Goal: Transaction & Acquisition: Purchase product/service

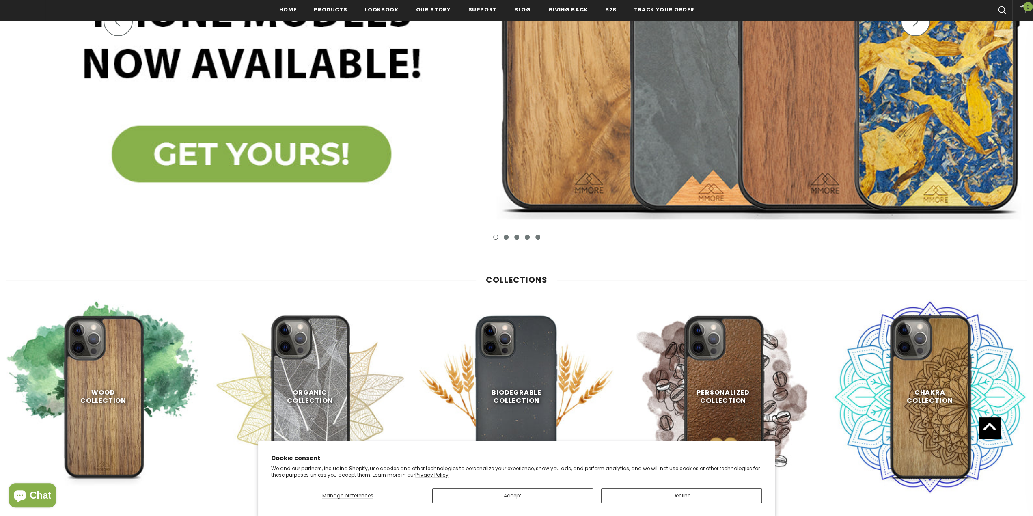
scroll to position [611, 0]
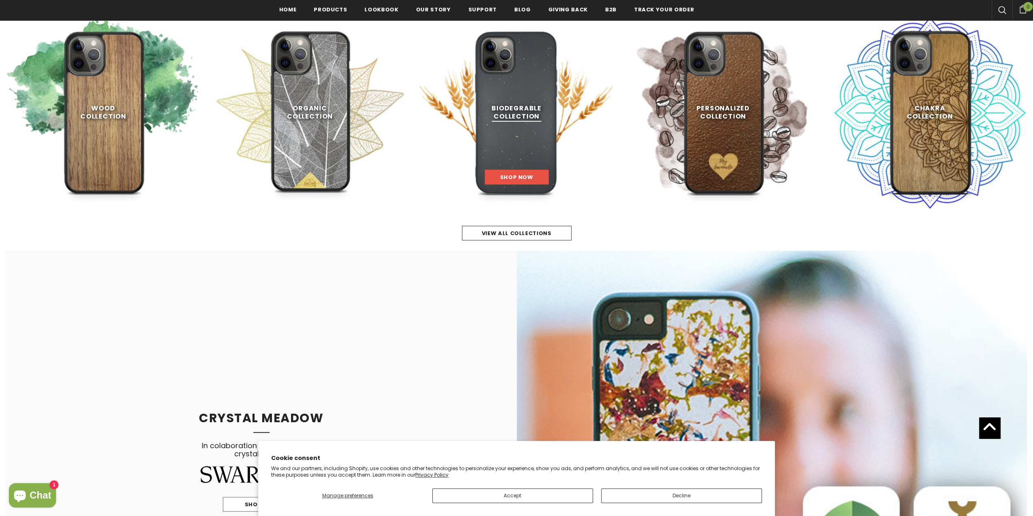
click at [522, 187] on link at bounding box center [516, 112] width 194 height 194
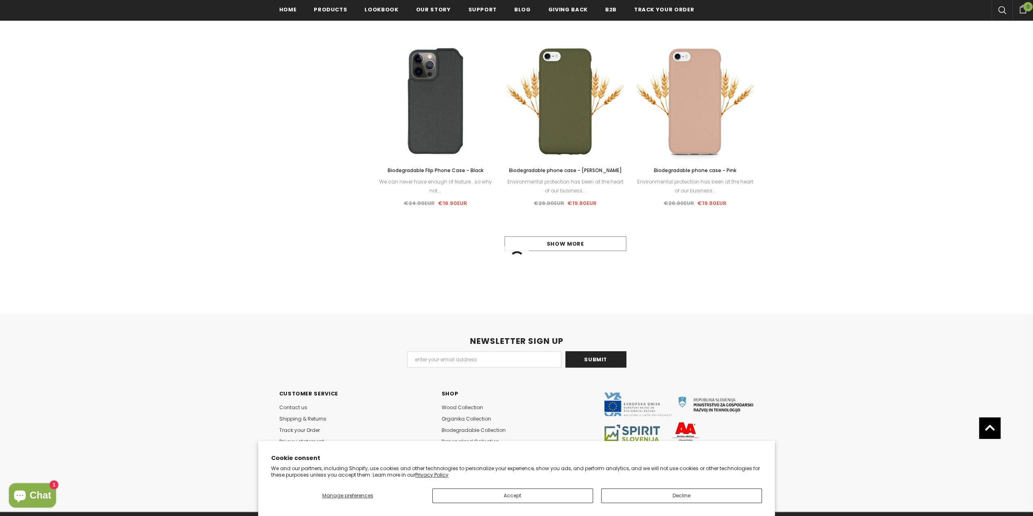
scroll to position [773, 0]
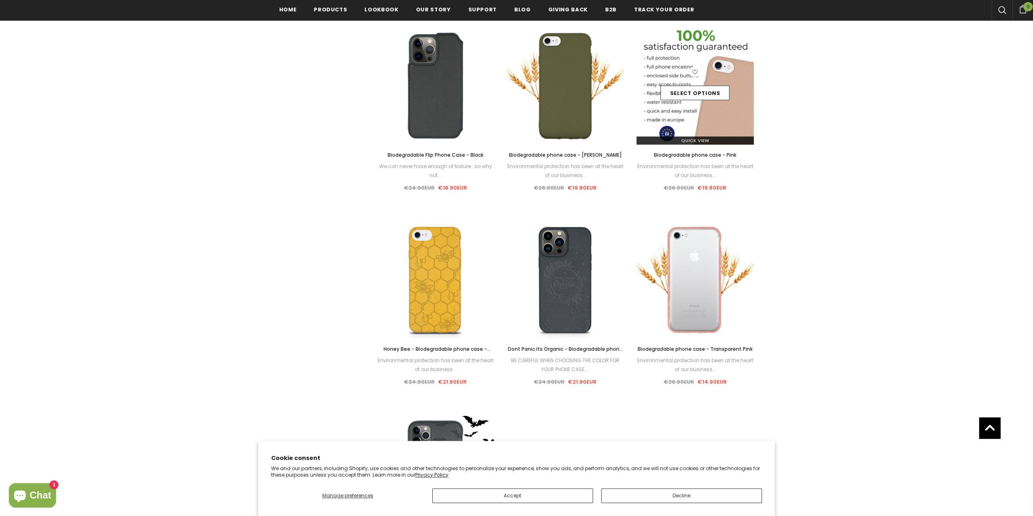
click at [704, 114] on img at bounding box center [696, 86] width 118 height 118
